Goal: Find specific page/section: Find specific page/section

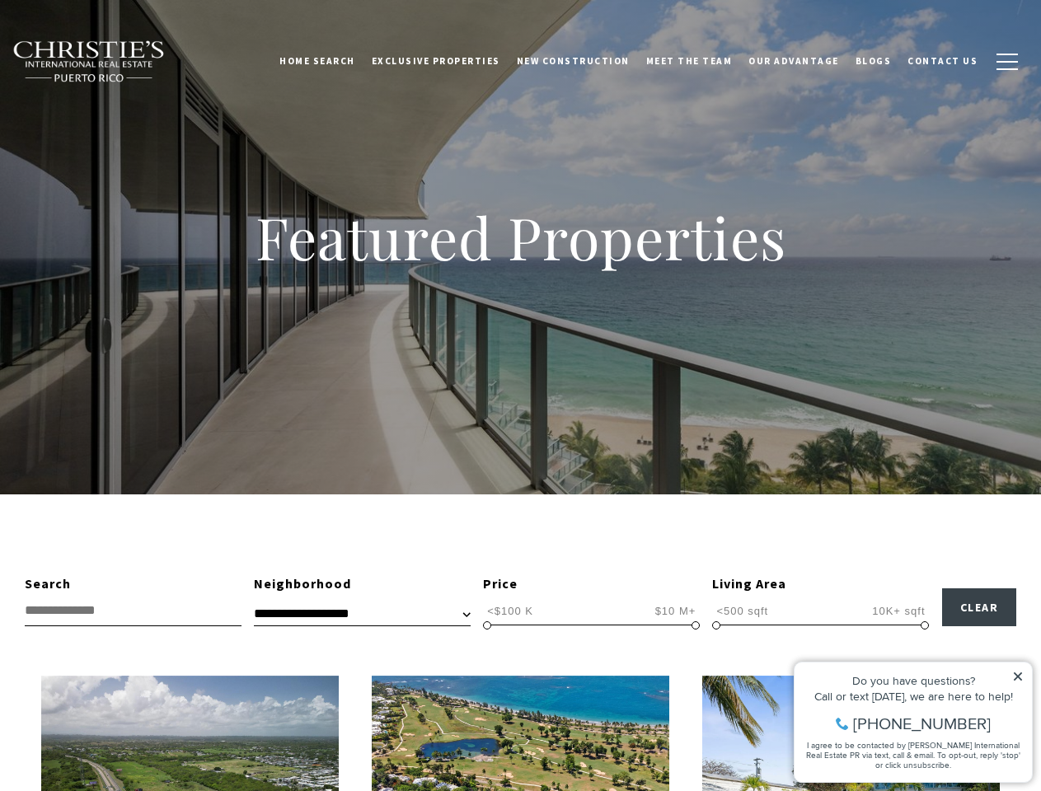
click at [520, 396] on div "Featured Properties" at bounding box center [520, 247] width 1041 height 495
click at [341, 61] on link "Home Search" at bounding box center [317, 60] width 92 height 41
click at [702, 61] on link "Meet the Team" at bounding box center [689, 60] width 103 height 41
click at [1007, 62] on span "button" at bounding box center [1007, 62] width 21 height 2
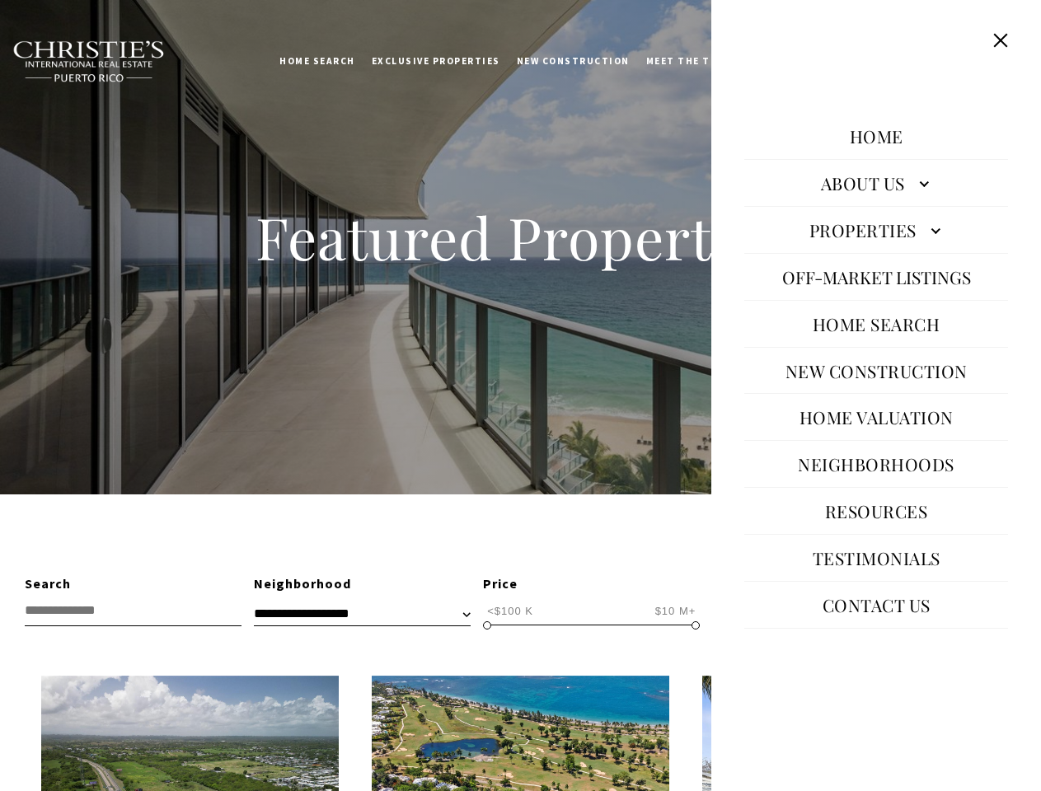
click at [510, 611] on span "<$100 K" at bounding box center [510, 611] width 54 height 16
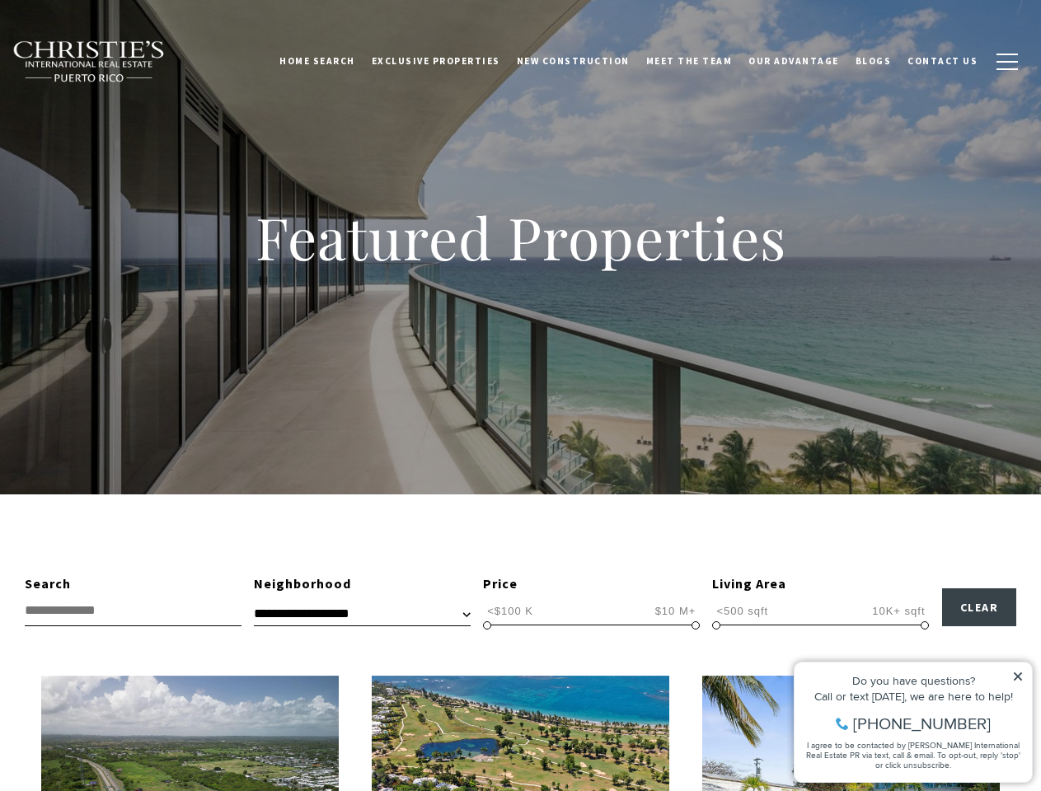
click at [675, 611] on span "$10 M+" at bounding box center [675, 611] width 49 height 16
click at [487, 626] on span at bounding box center [487, 626] width 8 height 8
click at [696, 626] on span at bounding box center [696, 626] width 8 height 8
click at [742, 611] on span "<500 sqft" at bounding box center [742, 611] width 60 height 16
click at [899, 611] on span "10K+ sqft" at bounding box center [898, 611] width 61 height 16
